Goal: Information Seeking & Learning: Learn about a topic

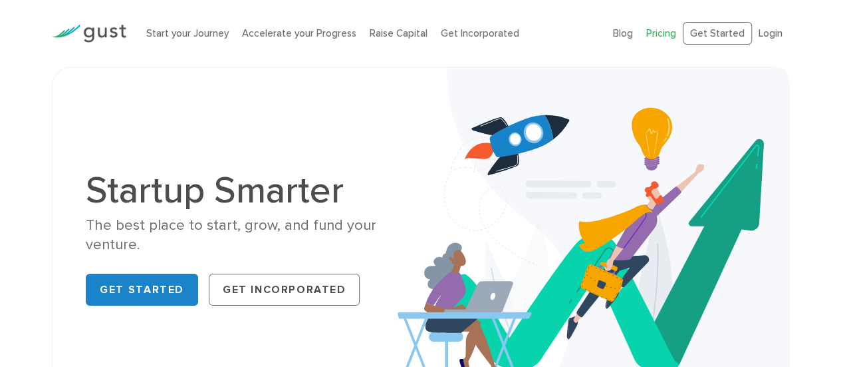
click at [671, 35] on link "Pricing" at bounding box center [662, 33] width 30 height 12
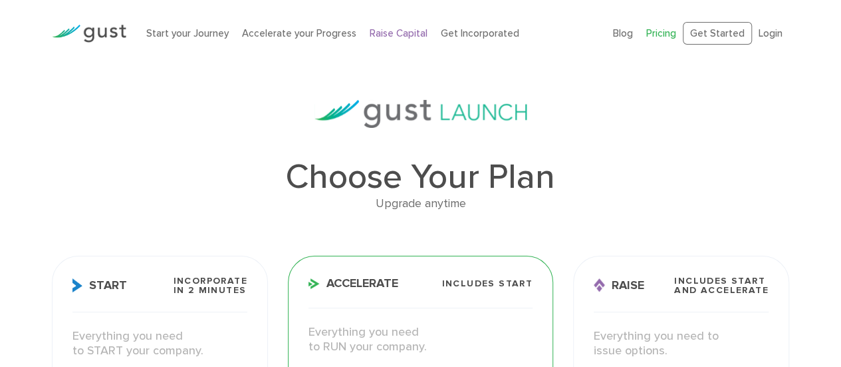
click at [399, 35] on link "Raise Capital" at bounding box center [399, 33] width 58 height 12
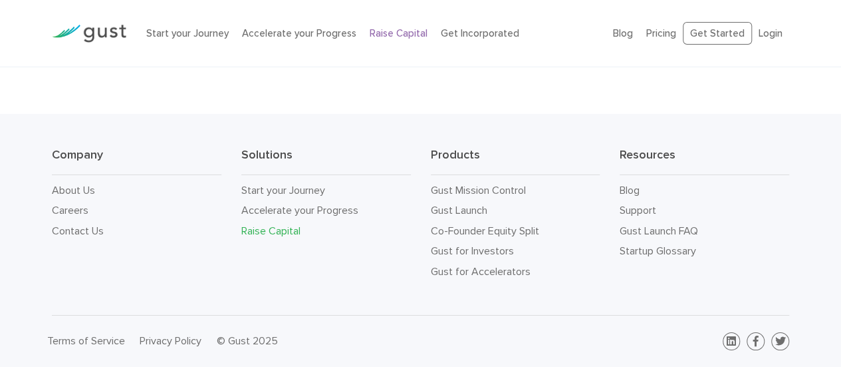
scroll to position [2307, 0]
click at [476, 216] on link "Gust Launch" at bounding box center [459, 210] width 57 height 13
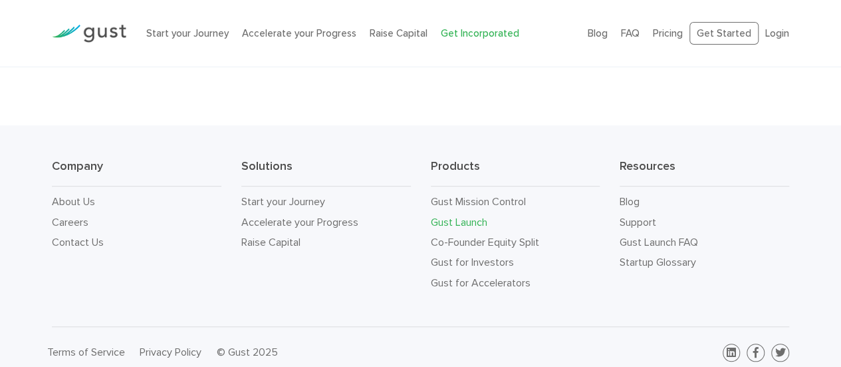
scroll to position [8143, 0]
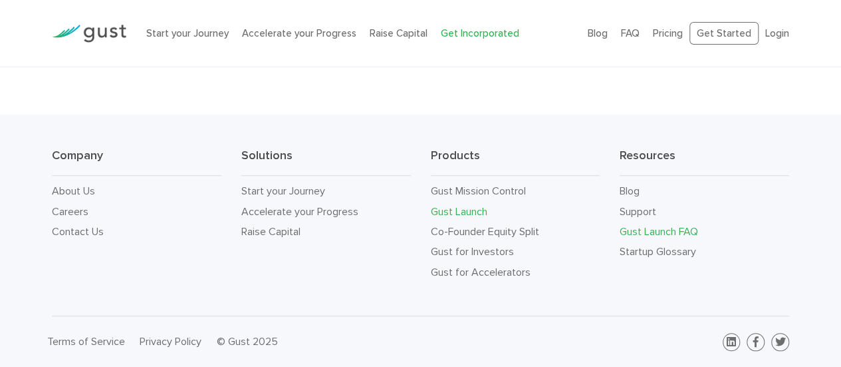
click at [655, 232] on link "Gust Launch FAQ" at bounding box center [659, 231] width 78 height 13
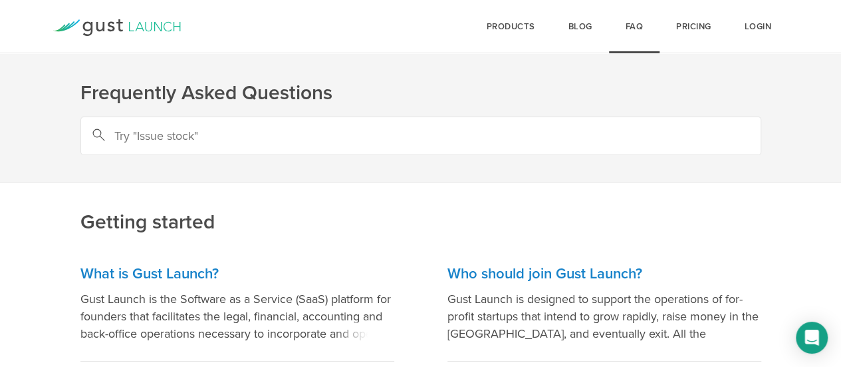
click at [520, 34] on div "products Start Logo START Best for founders who want to incorporate today and a…" at bounding box center [511, 26] width 82 height 53
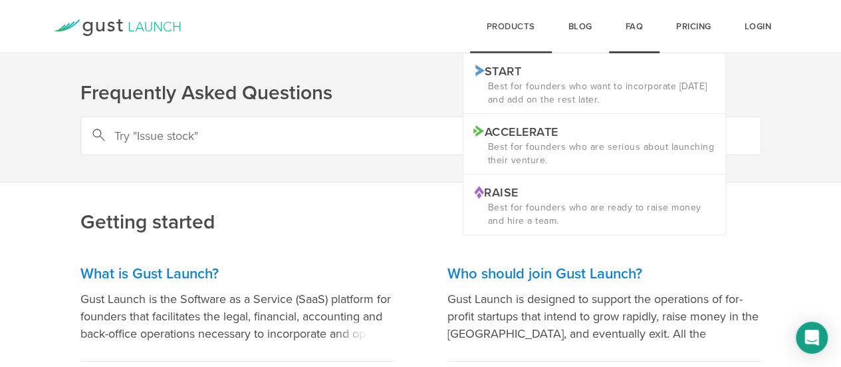
click at [514, 198] on p "Raise Logo RAISE" at bounding box center [595, 191] width 242 height 14
